Goal: Entertainment & Leisure: Consume media (video, audio)

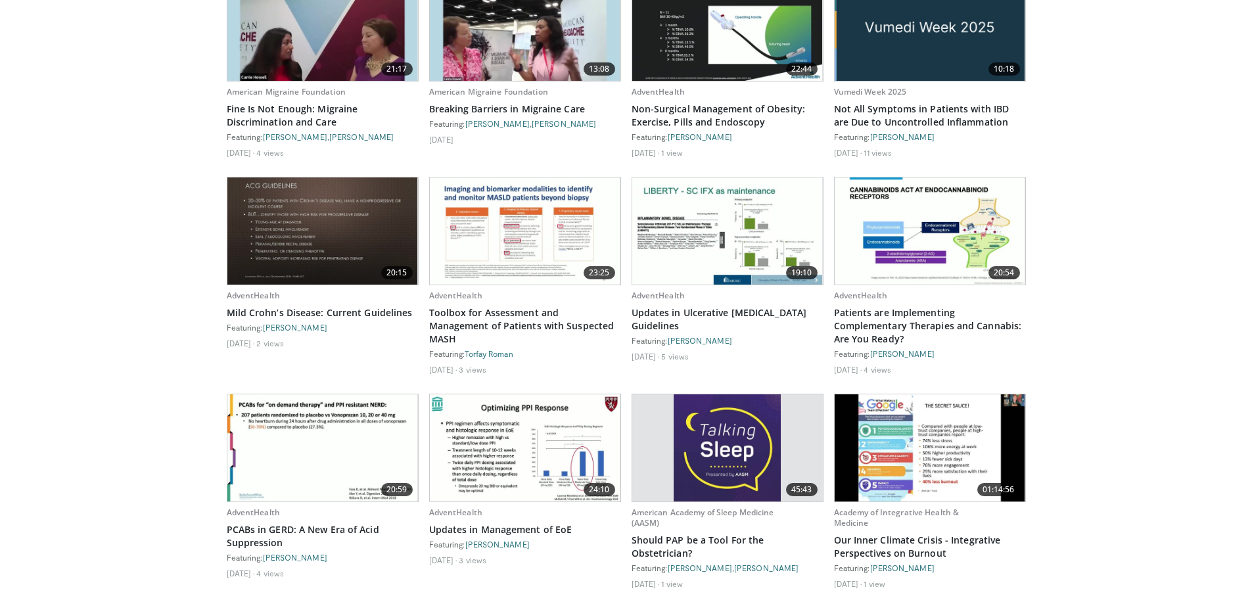
scroll to position [1906, 0]
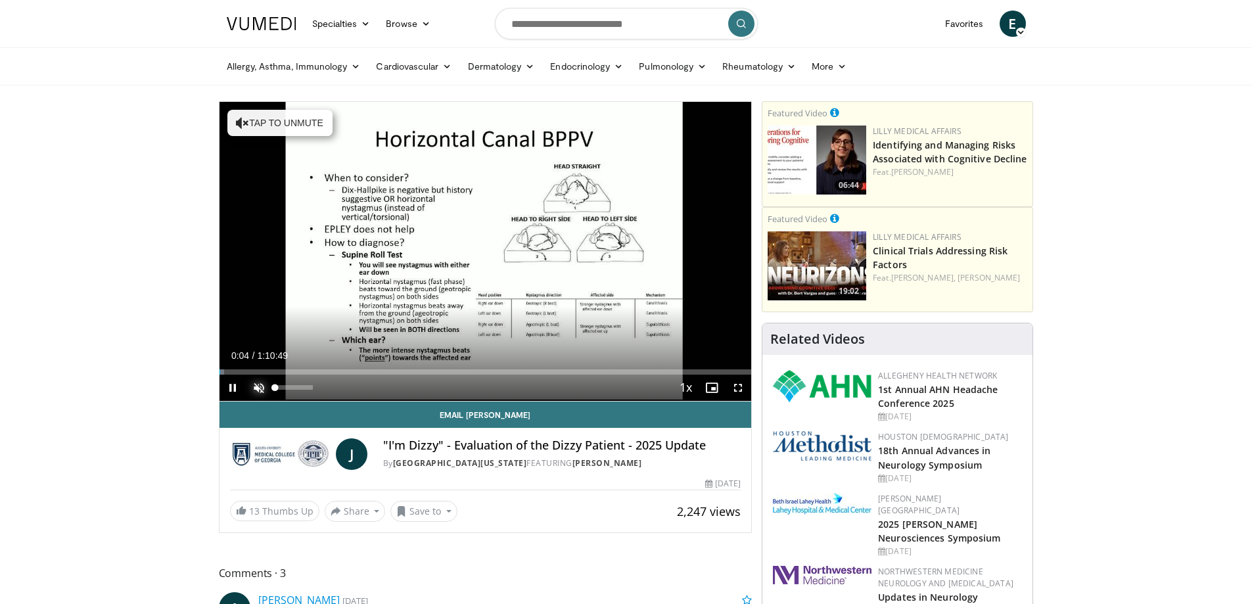
click at [255, 386] on span "Video Player" at bounding box center [259, 388] width 26 height 26
click at [231, 386] on span "Video Player" at bounding box center [233, 388] width 26 height 26
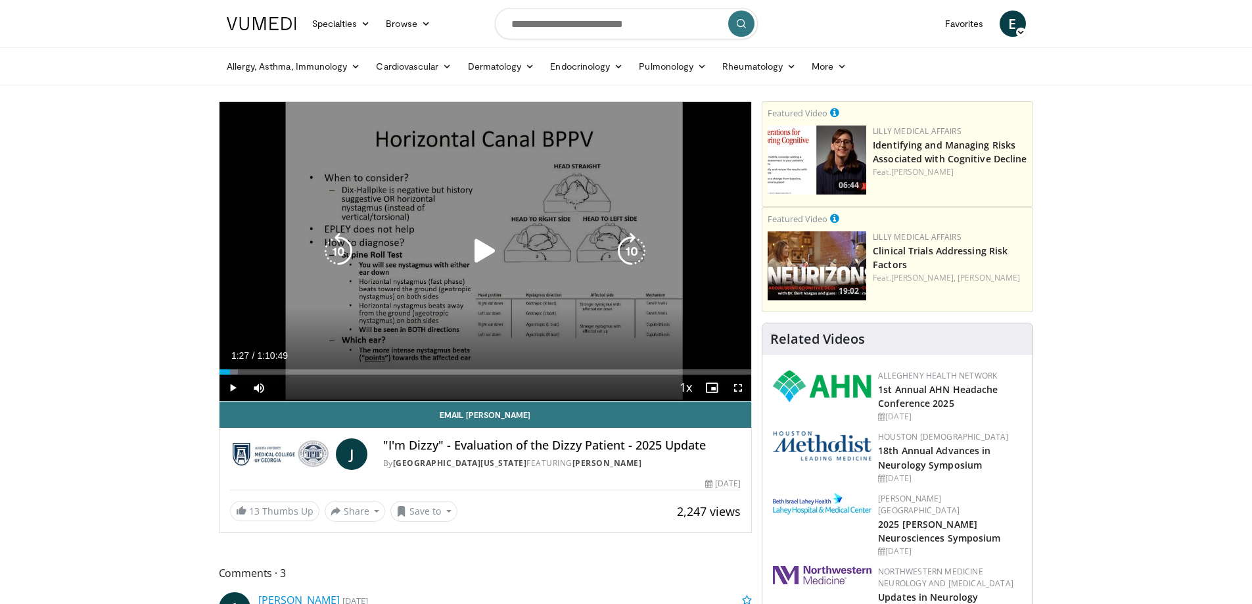
click at [485, 253] on icon "Video Player" at bounding box center [485, 251] width 37 height 37
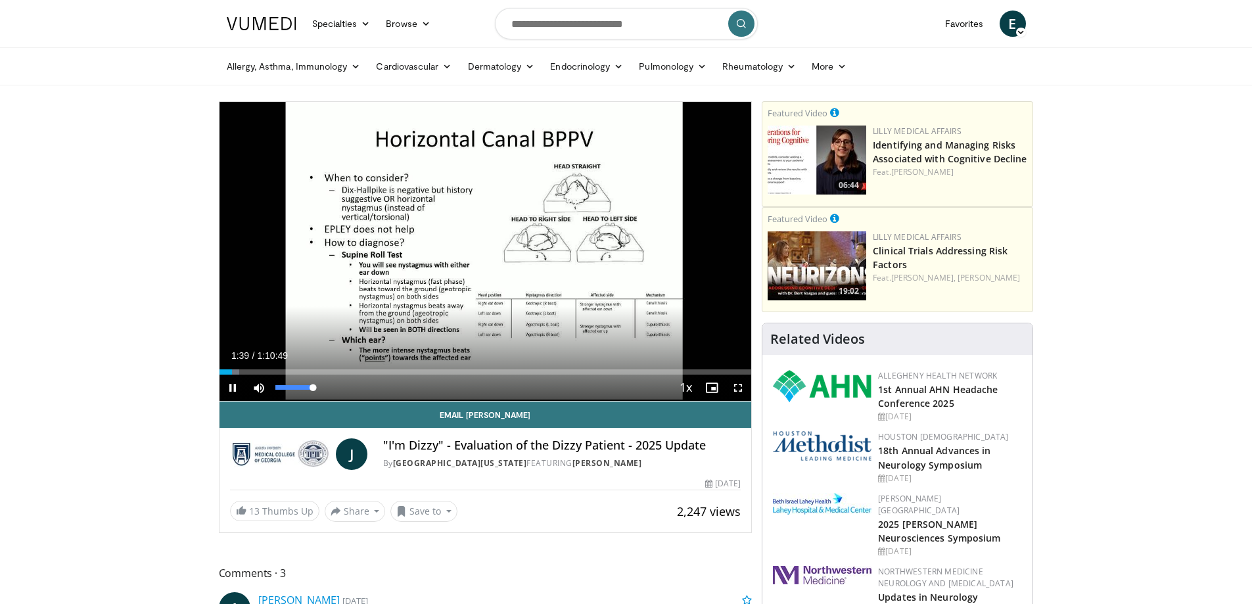
drag, startPoint x: 313, startPoint y: 388, endPoint x: 333, endPoint y: 390, distance: 20.5
click at [333, 390] on div "Mute 100%" at bounding box center [292, 388] width 92 height 26
click at [233, 388] on span "Video Player" at bounding box center [233, 388] width 26 height 26
click at [231, 387] on span "Video Player" at bounding box center [233, 388] width 26 height 26
click at [231, 390] on span "Video Player" at bounding box center [233, 388] width 26 height 26
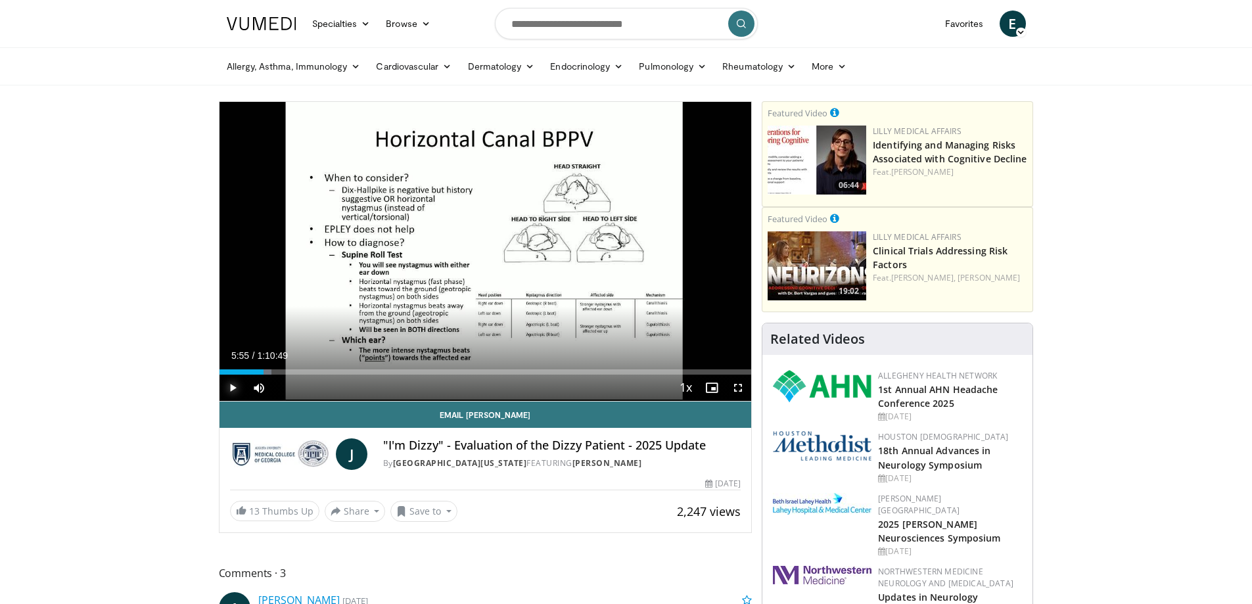
click at [230, 383] on span "Video Player" at bounding box center [233, 388] width 26 height 26
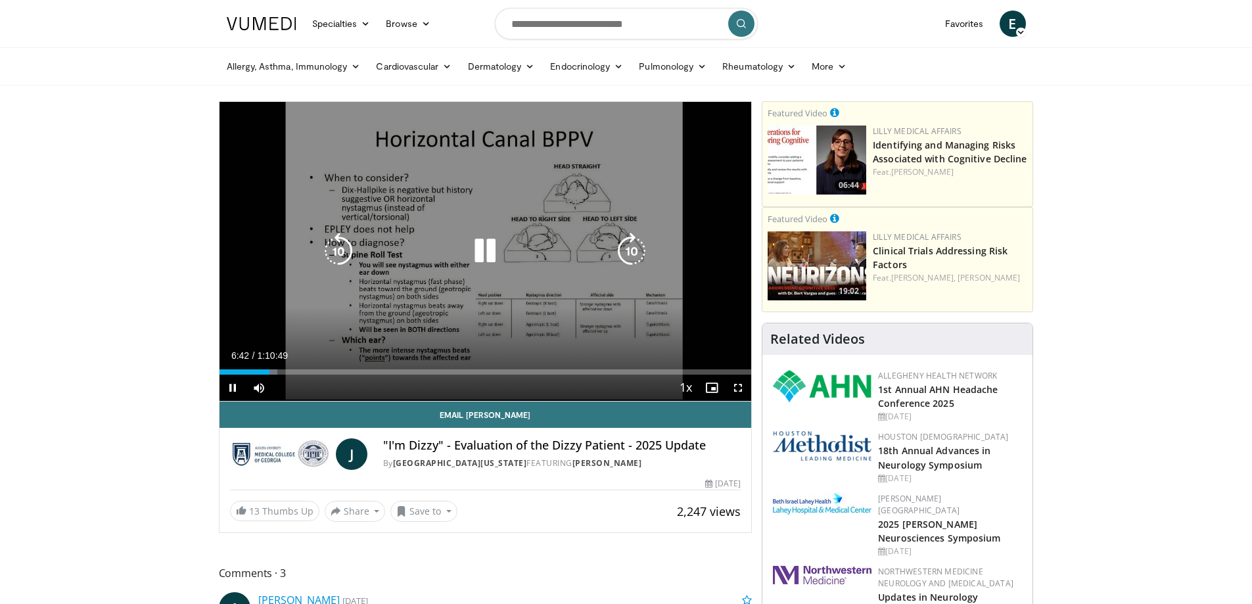
click at [495, 253] on icon "Video Player" at bounding box center [485, 251] width 37 height 37
click at [482, 252] on icon "Video Player" at bounding box center [485, 251] width 37 height 37
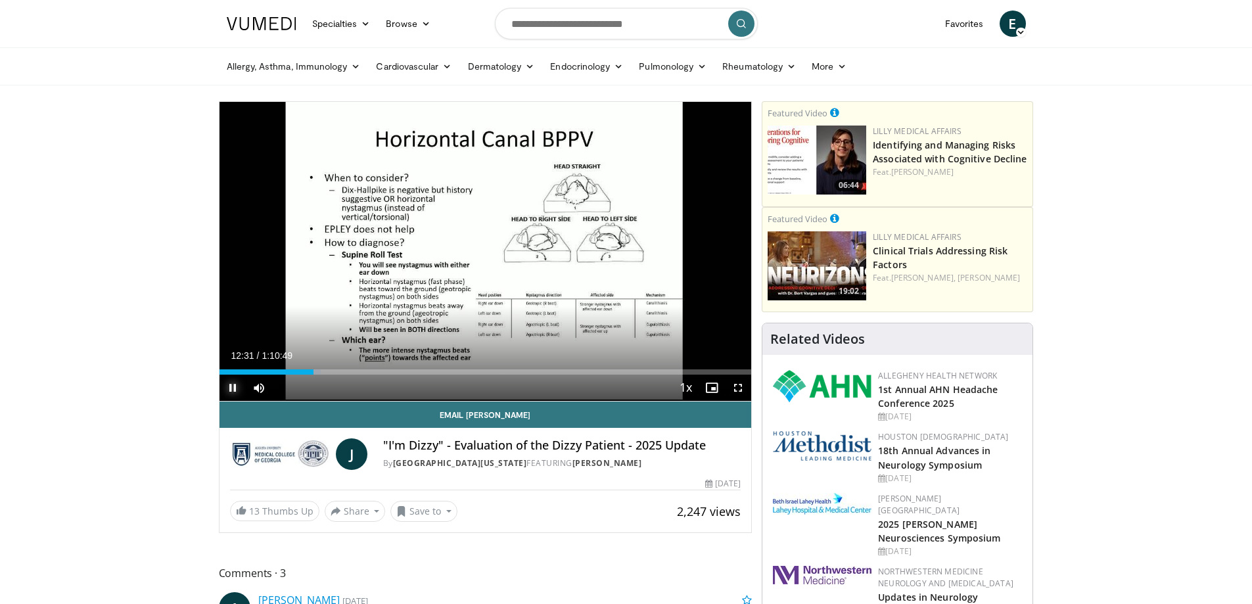
click at [226, 387] on span "Video Player" at bounding box center [233, 388] width 26 height 26
click at [229, 387] on span "Video Player" at bounding box center [233, 388] width 26 height 26
click at [234, 386] on span "Video Player" at bounding box center [233, 388] width 26 height 26
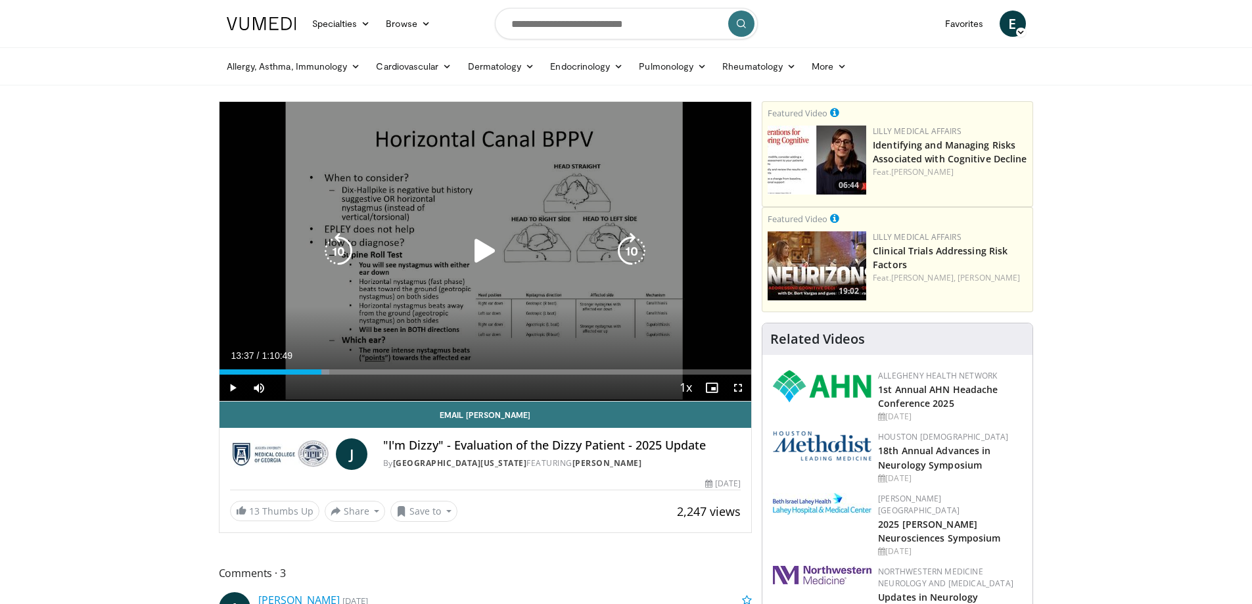
click at [480, 250] on icon "Video Player" at bounding box center [485, 251] width 37 height 37
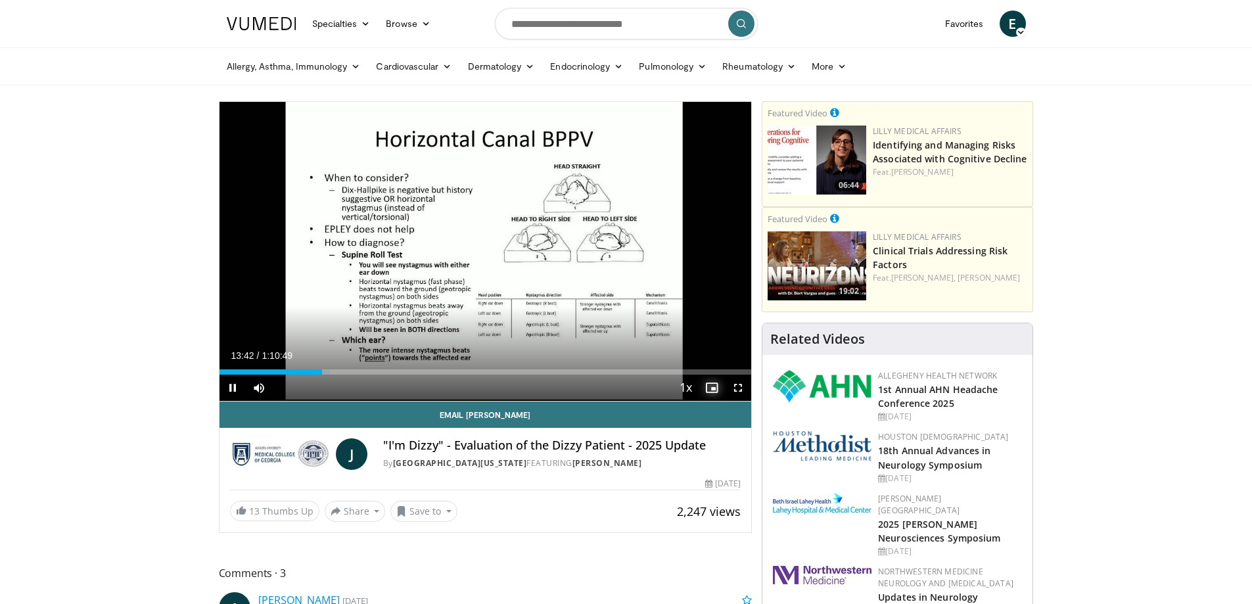
click at [706, 389] on span "Video Player" at bounding box center [712, 388] width 26 height 26
click at [742, 387] on span "Video Player" at bounding box center [738, 388] width 26 height 26
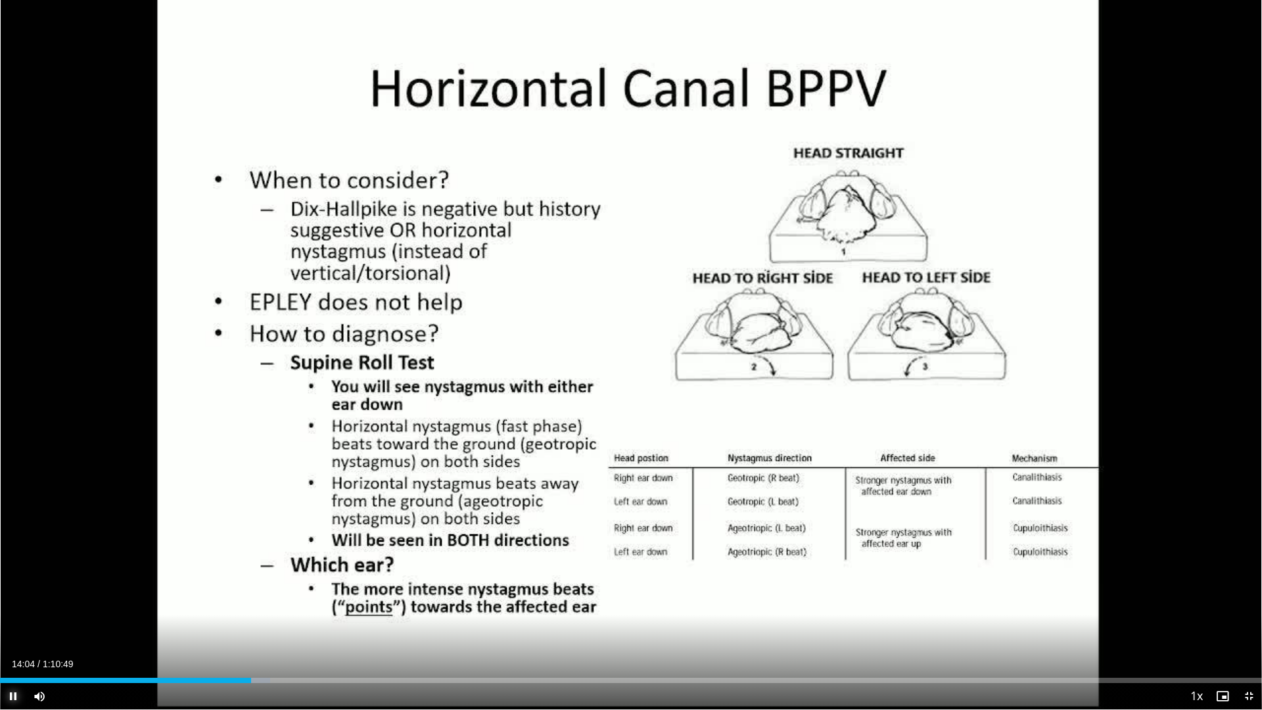
click at [12, 603] on span "Video Player" at bounding box center [13, 696] width 26 height 26
click at [9, 603] on span "Video Player" at bounding box center [13, 696] width 26 height 26
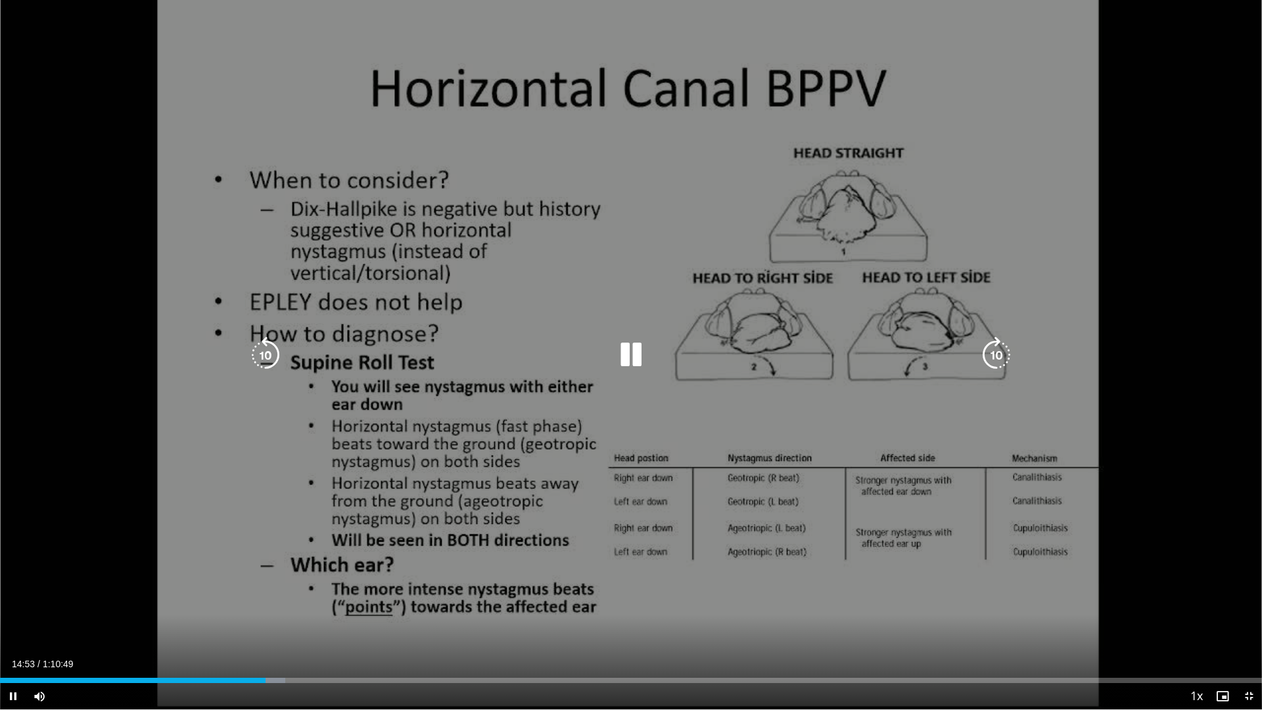
click at [634, 350] on icon "Video Player" at bounding box center [631, 355] width 37 height 37
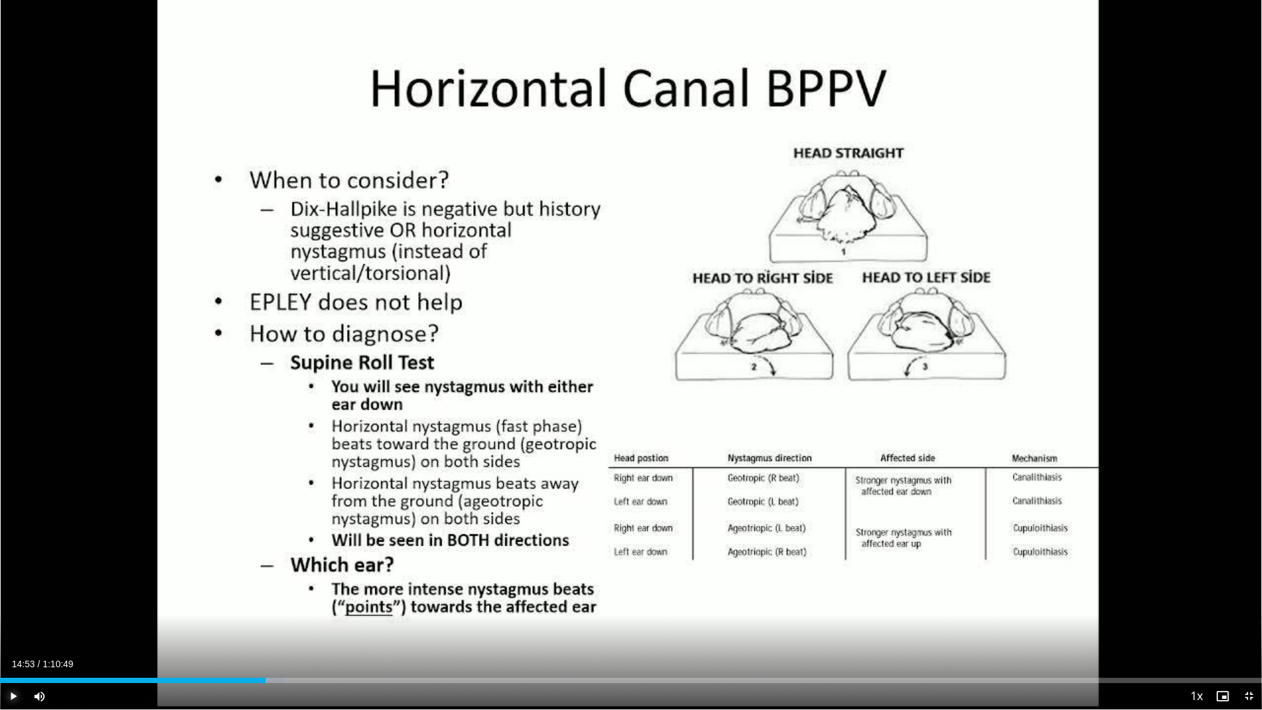
click at [14, 603] on span "Video Player" at bounding box center [13, 696] width 26 height 26
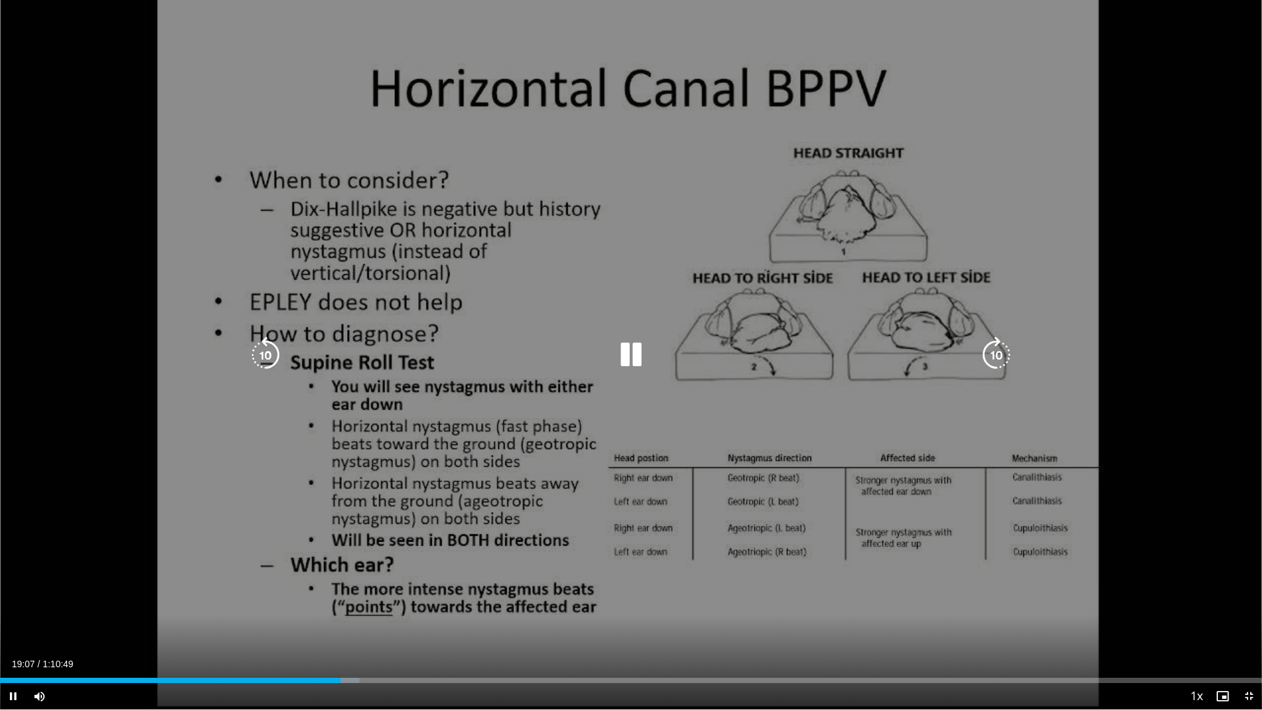
click at [642, 351] on icon "Video Player" at bounding box center [631, 355] width 37 height 37
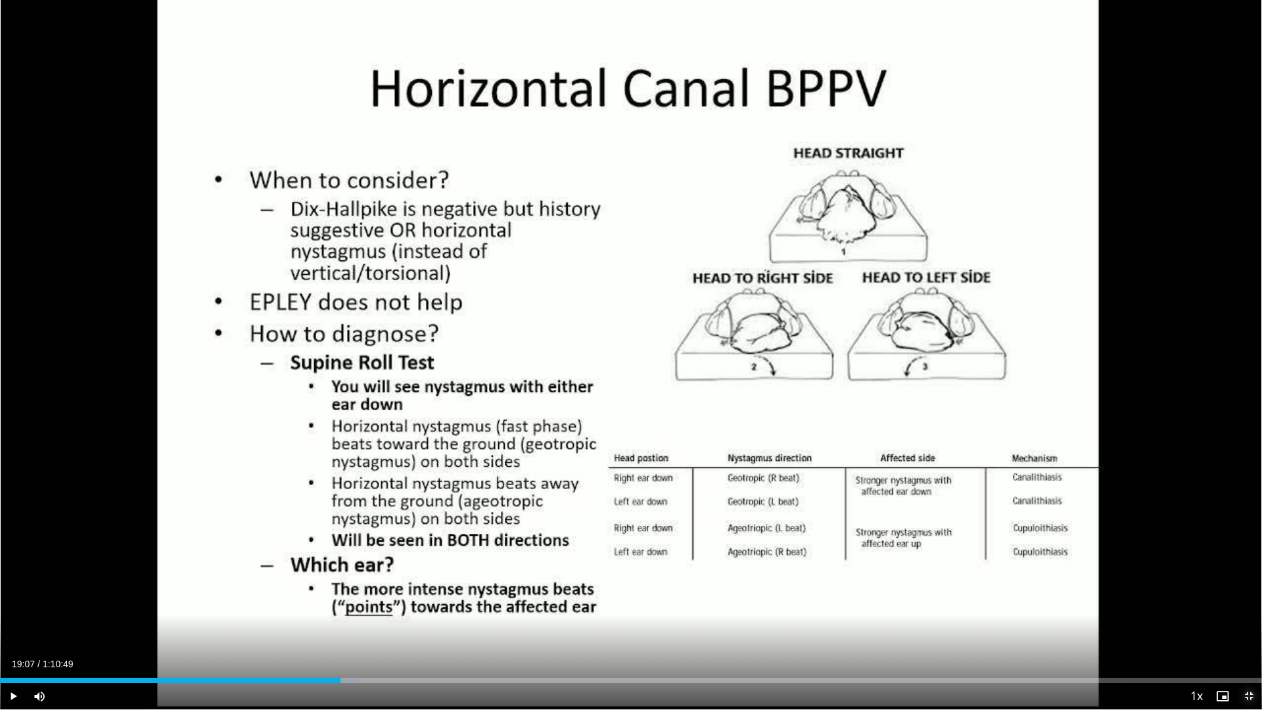
click at [1253, 603] on span "Video Player" at bounding box center [1249, 696] width 26 height 26
